Goal: Task Accomplishment & Management: Manage account settings

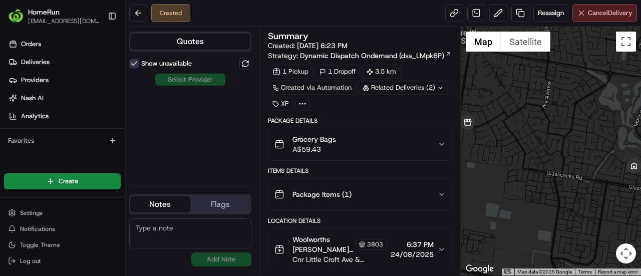
scroll to position [34, 0]
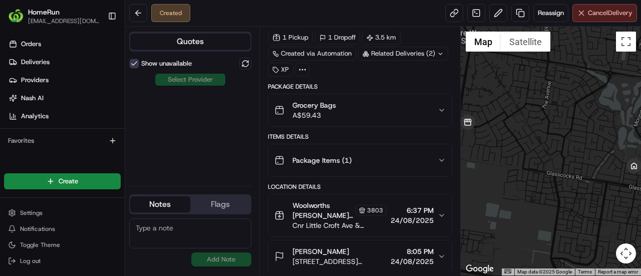
click at [593, 10] on span "Cancel Delivery" at bounding box center [610, 13] width 45 height 9
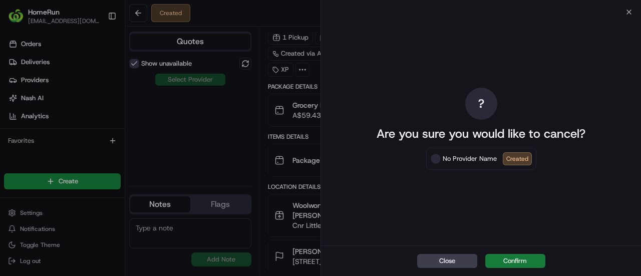
click at [511, 260] on button "Confirm" at bounding box center [515, 261] width 60 height 14
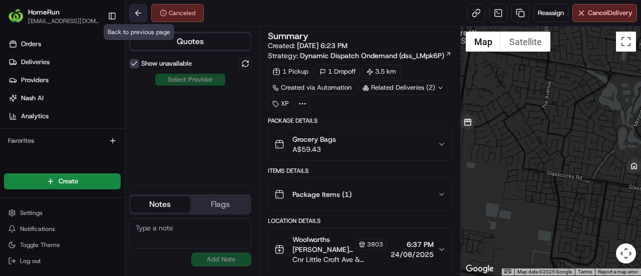
click at [139, 19] on button at bounding box center [138, 13] width 18 height 18
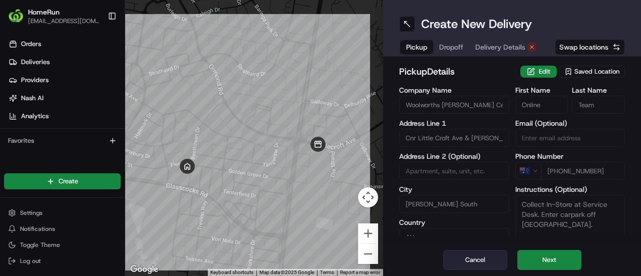
click at [492, 251] on button "Cancel" at bounding box center [475, 260] width 64 height 20
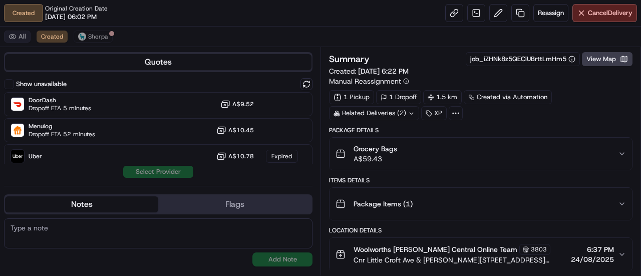
click at [25, 35] on button "All" at bounding box center [17, 37] width 27 height 12
